Goal: Navigation & Orientation: Find specific page/section

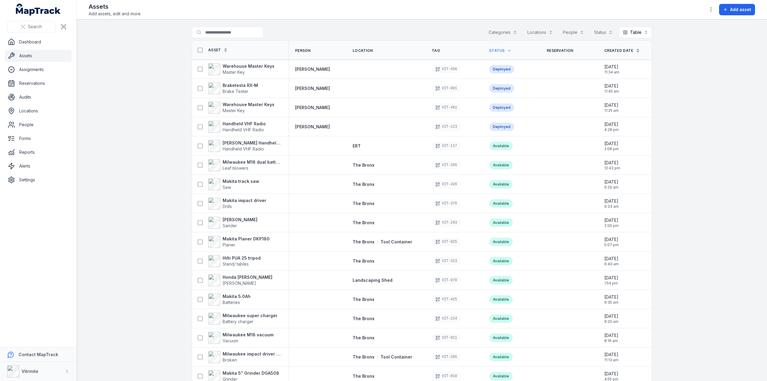
click at [26, 58] on link "Assets" at bounding box center [38, 56] width 67 height 12
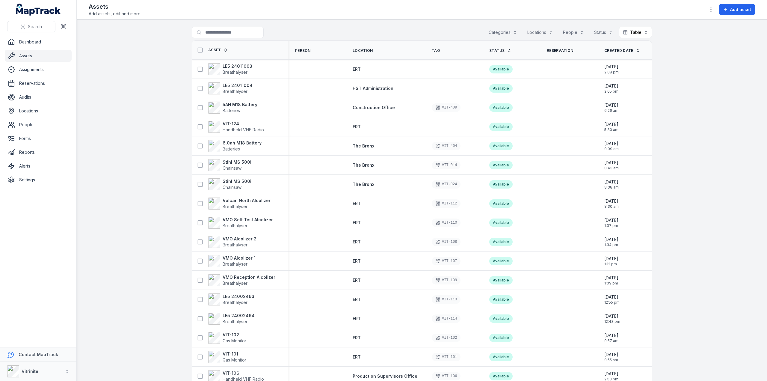
click at [507, 50] on icon at bounding box center [509, 51] width 4 height 4
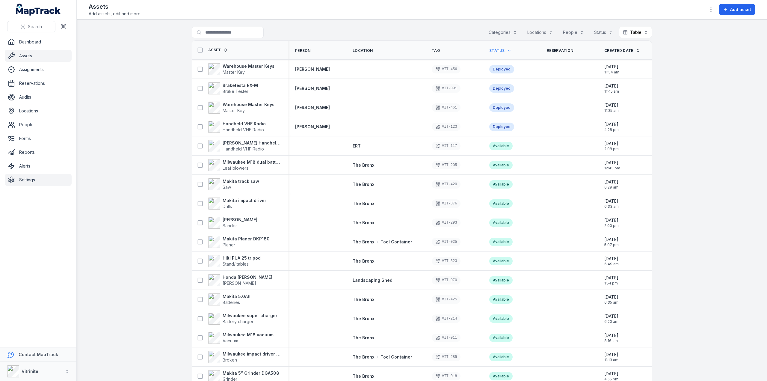
click at [29, 181] on link "Settings" at bounding box center [38, 180] width 67 height 12
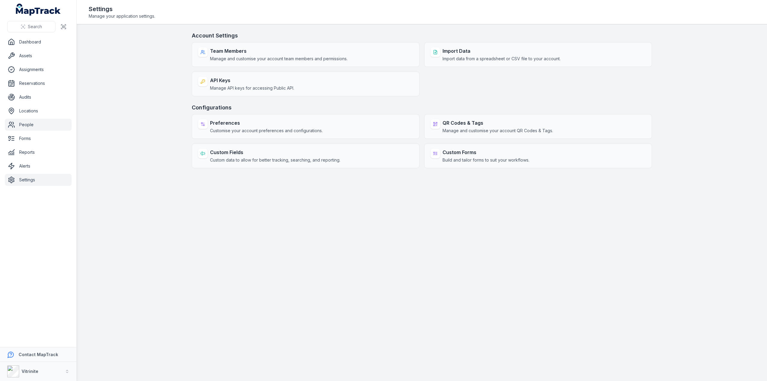
click at [24, 123] on link "People" at bounding box center [38, 125] width 67 height 12
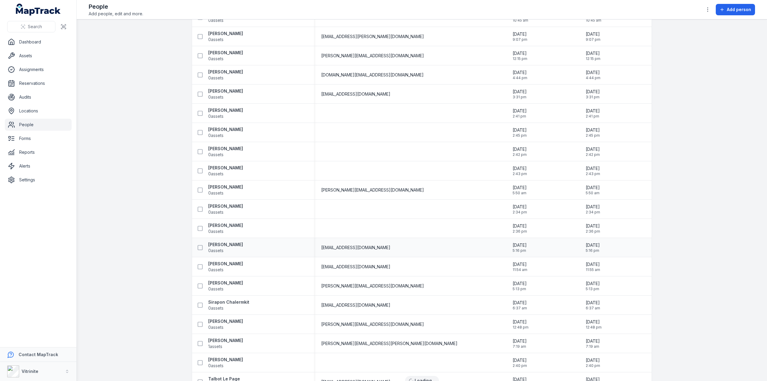
scroll to position [644, 0]
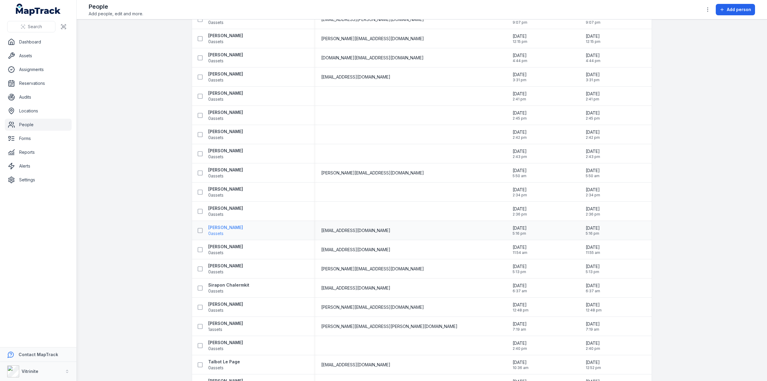
click at [227, 226] on strong "[PERSON_NAME]" at bounding box center [225, 227] width 35 height 6
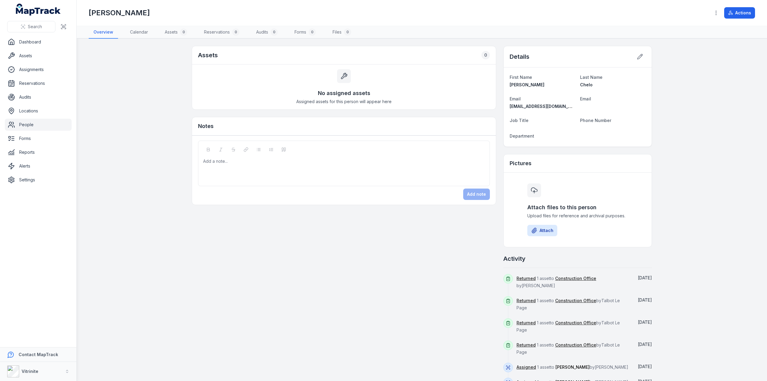
click at [544, 105] on span "[EMAIL_ADDRESS][DOMAIN_NAME]" at bounding box center [546, 106] width 72 height 5
click at [29, 45] on link "Dashboard" at bounding box center [38, 42] width 67 height 12
